Goal: Information Seeking & Learning: Find specific fact

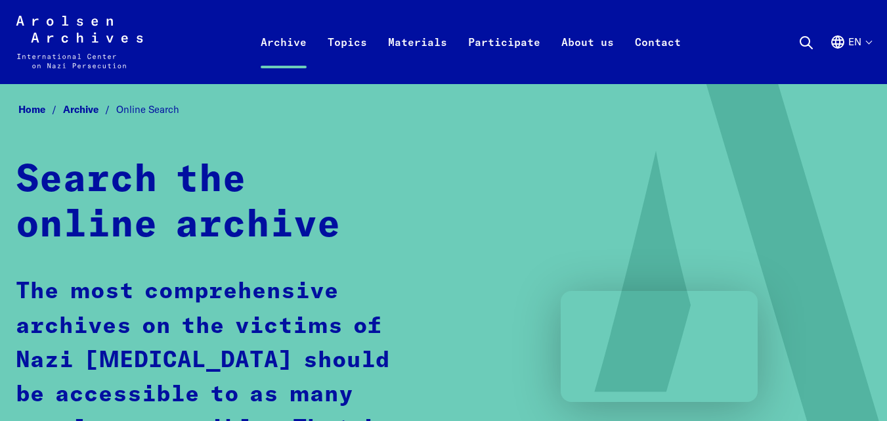
click at [149, 110] on span "Online Search" at bounding box center [147, 109] width 63 height 12
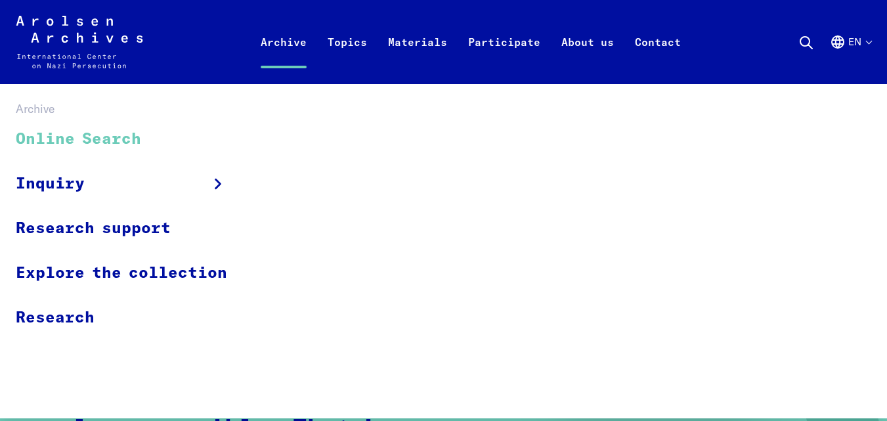
click at [282, 41] on link "Archive" at bounding box center [283, 58] width 67 height 53
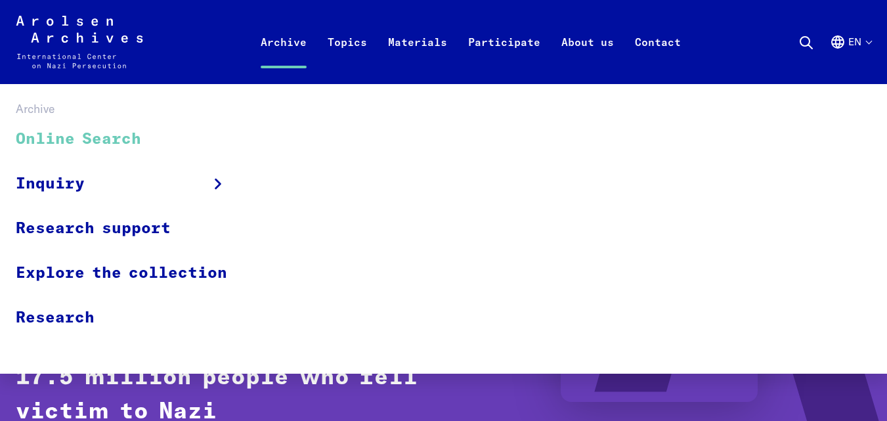
drag, startPoint x: 186, startPoint y: 137, endPoint x: 161, endPoint y: 140, distance: 25.8
click at [186, 137] on link "Online Search" at bounding box center [130, 140] width 228 height 44
click at [119, 139] on link "Online Search" at bounding box center [130, 140] width 228 height 44
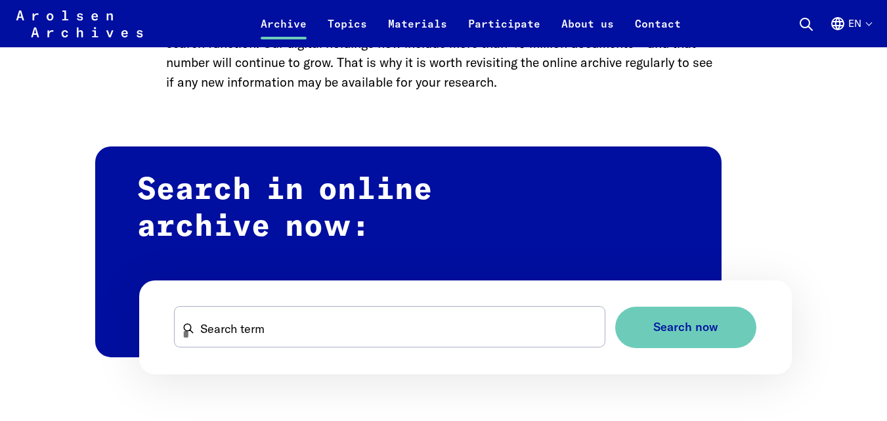
scroll to position [722, 0]
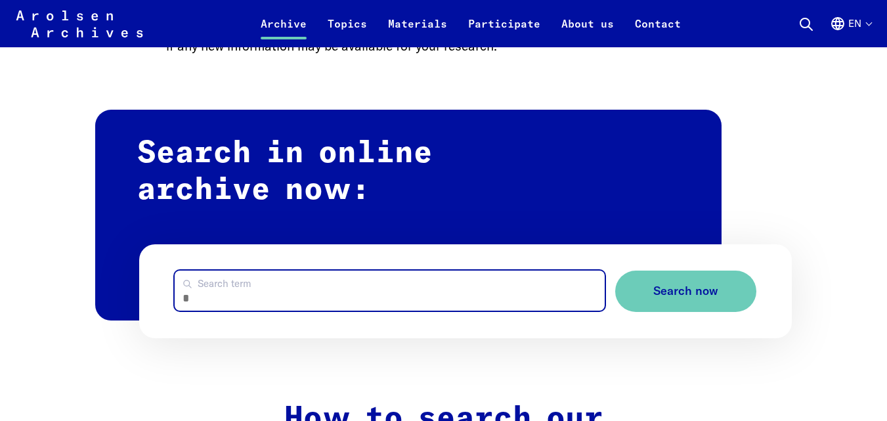
click at [297, 270] on input "Search term" at bounding box center [390, 290] width 430 height 40
paste input "**********"
type input "**********"
click at [615, 270] on button "Search now" at bounding box center [685, 290] width 141 height 41
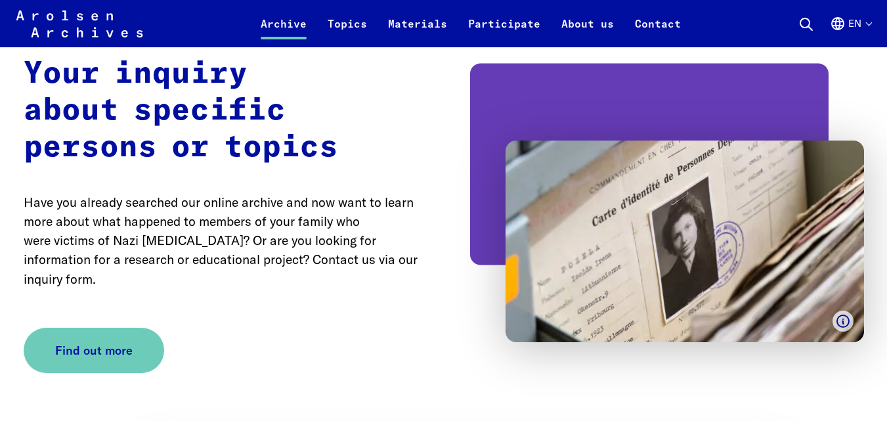
scroll to position [2889, 0]
